Goal: Transaction & Acquisition: Download file/media

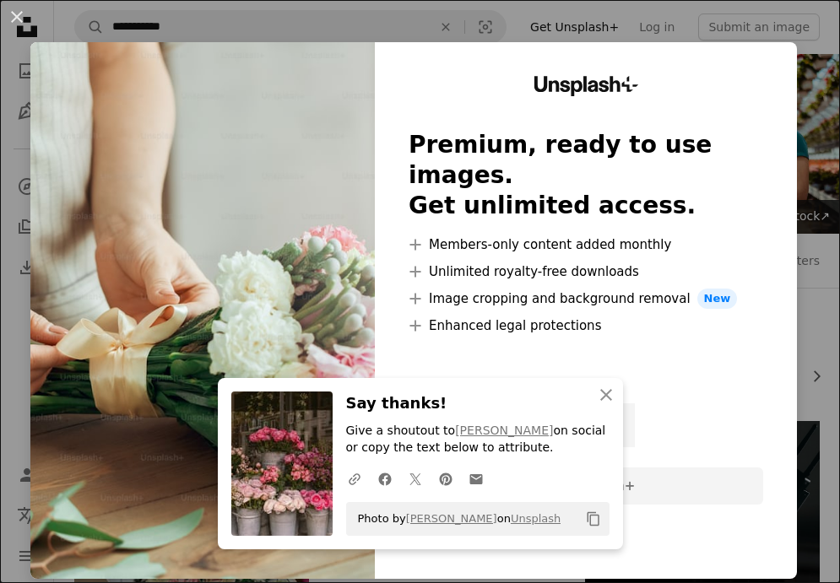
scroll to position [848, 0]
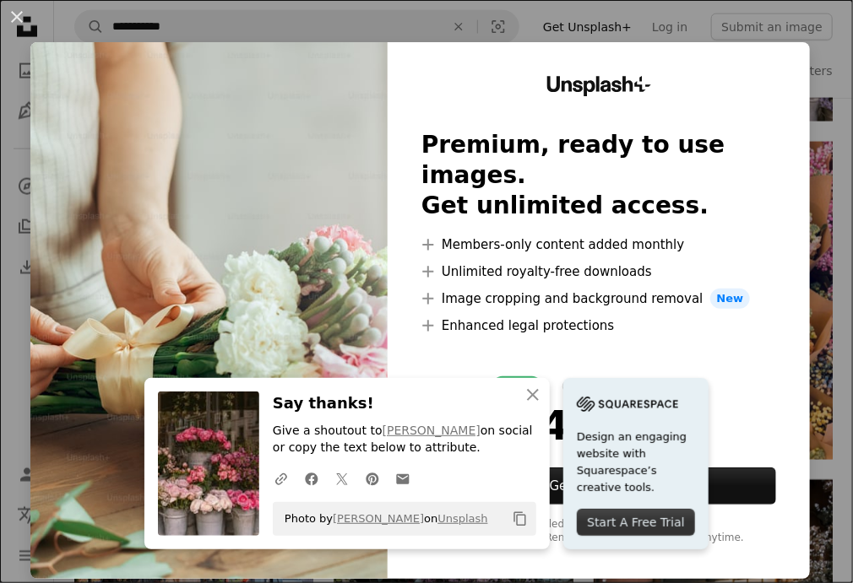
click at [803, 121] on div "An X shape An X shape Close Say thanks! Give a shoutout to [PERSON_NAME] on soc…" at bounding box center [426, 291] width 853 height 583
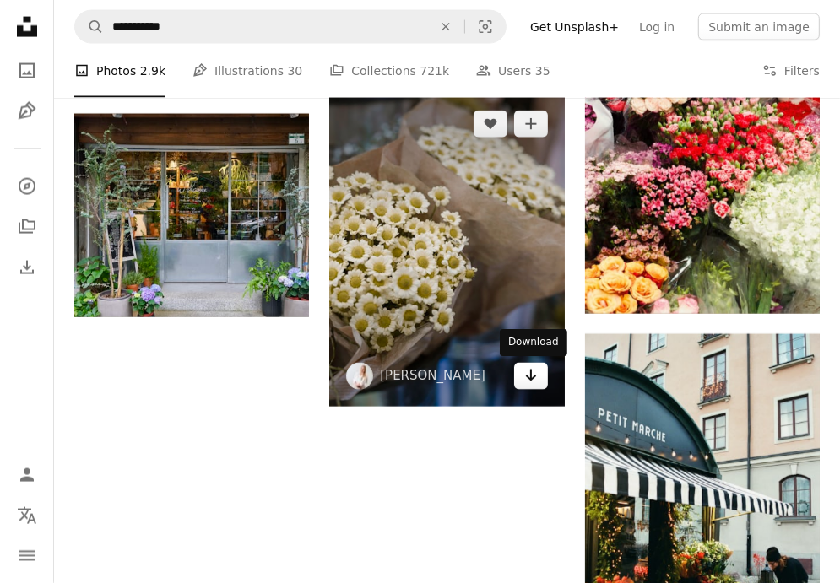
scroll to position [1939, 0]
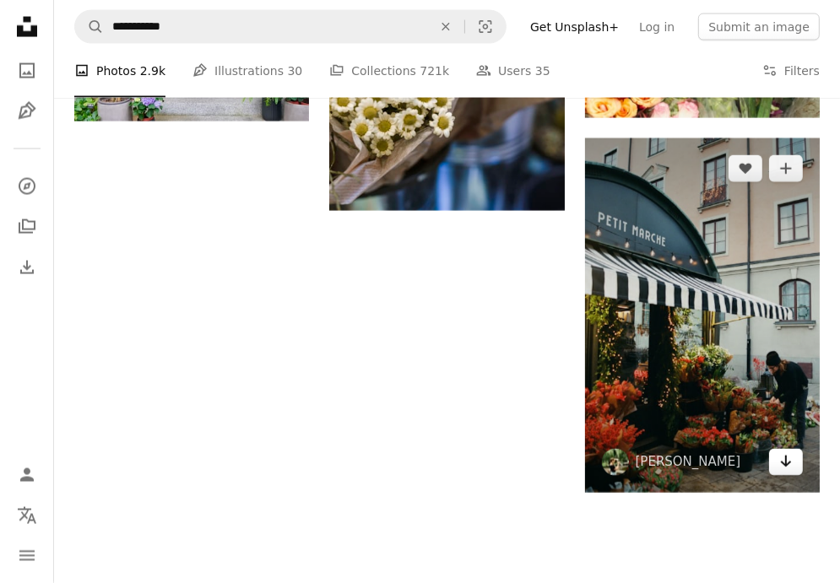
click at [790, 452] on icon "Arrow pointing down" at bounding box center [786, 462] width 14 height 20
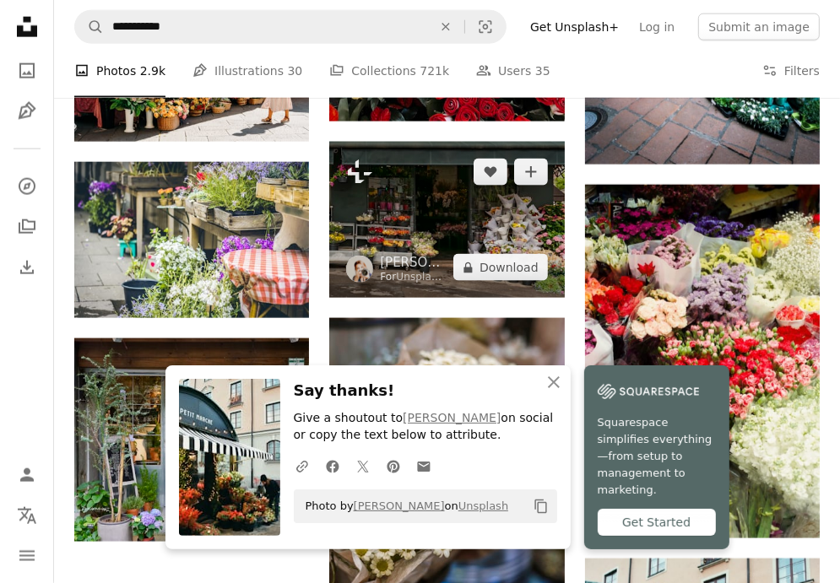
scroll to position [1499, 0]
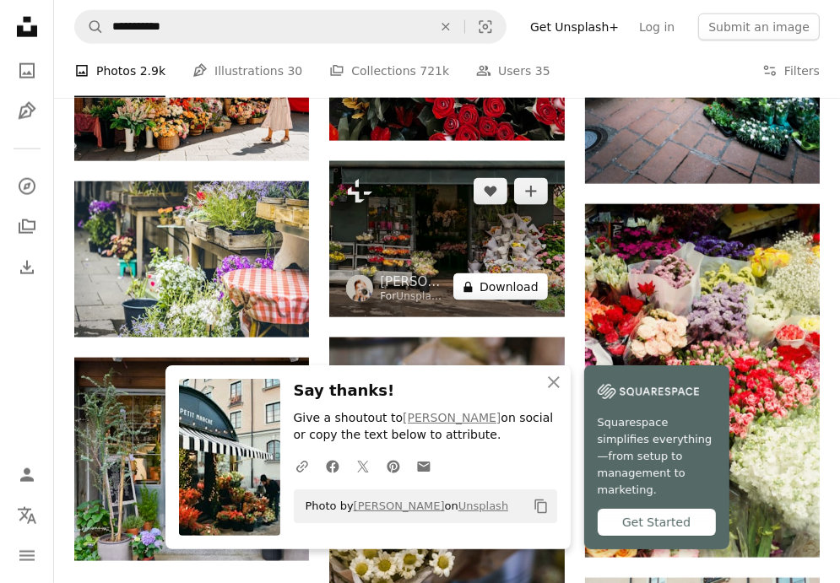
click at [519, 283] on button "A lock Download" at bounding box center [500, 287] width 95 height 27
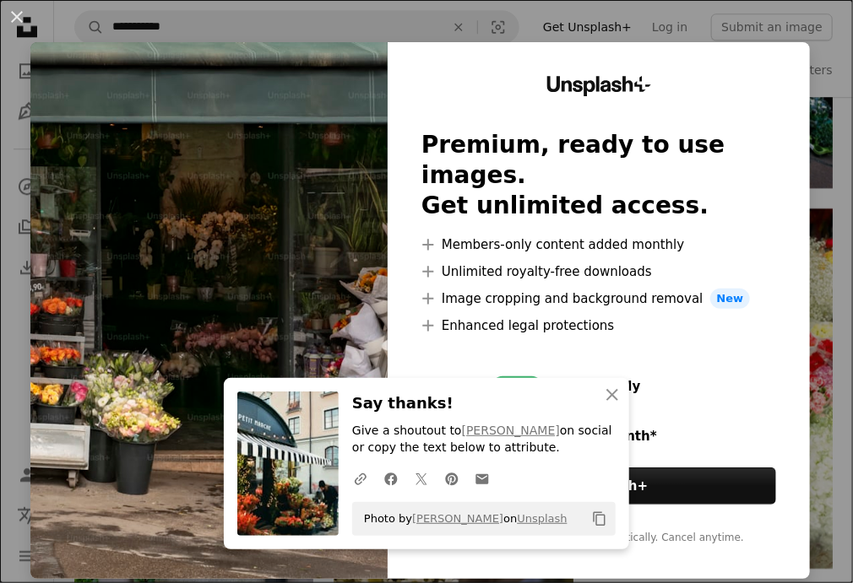
click at [822, 51] on div "An X shape An X shape Close Say thanks! Give a shoutout to [PERSON_NAME] on soc…" at bounding box center [426, 291] width 853 height 583
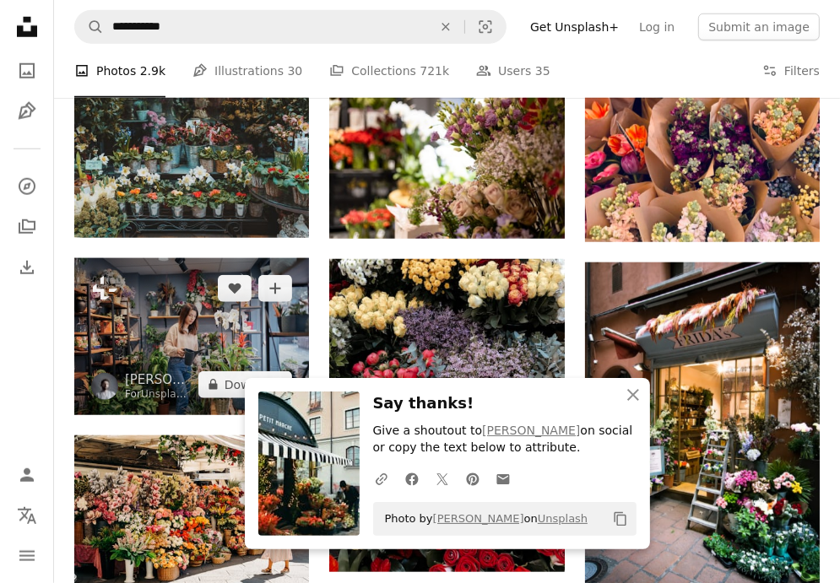
scroll to position [1064, 0]
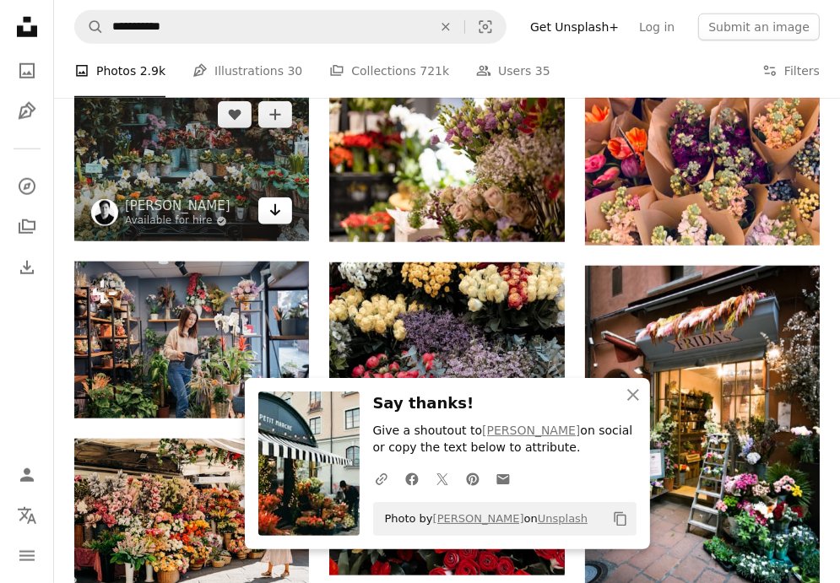
click at [280, 209] on icon "Arrow pointing down" at bounding box center [276, 210] width 14 height 20
